Goal: Information Seeking & Learning: Learn about a topic

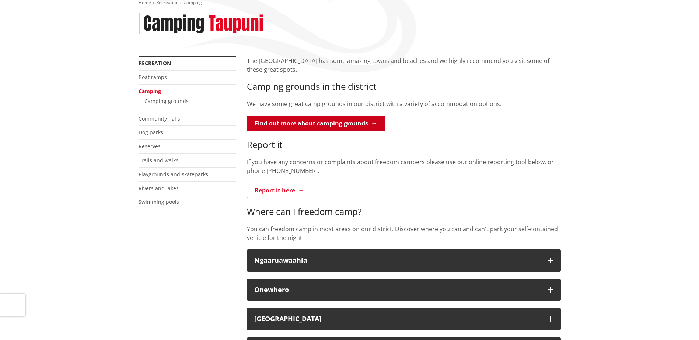
scroll to position [147, 0]
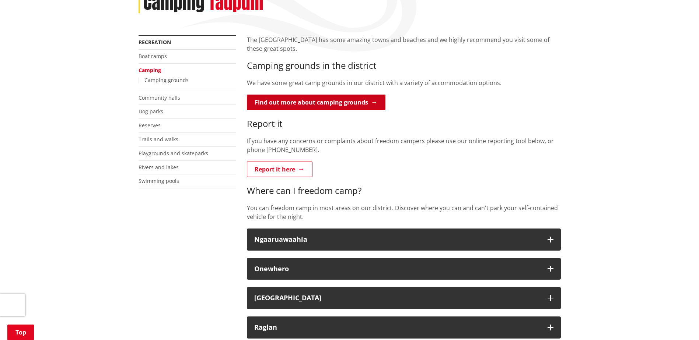
click at [370, 95] on link "Find out more about camping grounds" at bounding box center [316, 102] width 138 height 15
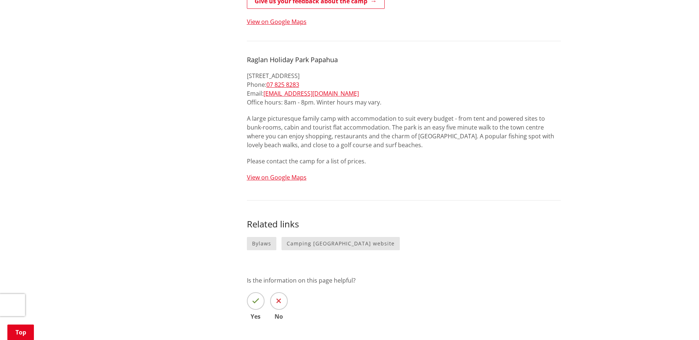
scroll to position [479, 0]
click at [273, 175] on link "View on Google Maps" at bounding box center [277, 179] width 60 height 8
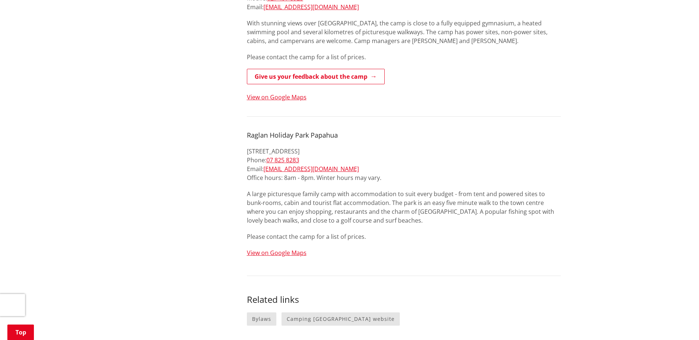
scroll to position [147, 0]
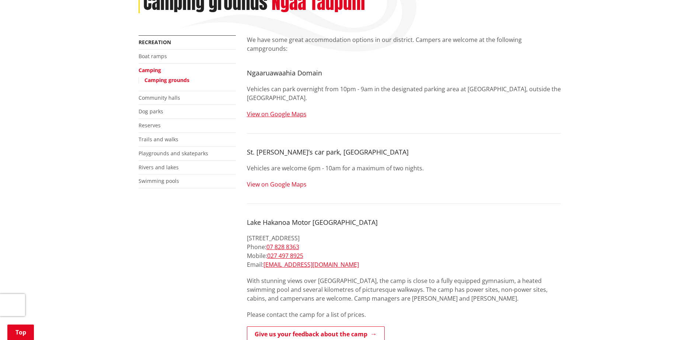
click at [277, 180] on link "View on Google Maps" at bounding box center [277, 184] width 60 height 8
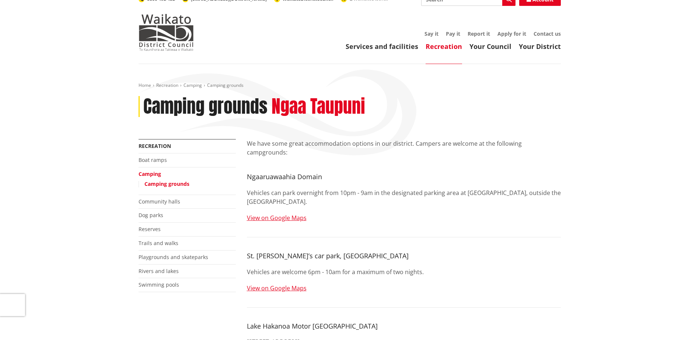
scroll to position [0, 0]
